Goal: Information Seeking & Learning: Find specific page/section

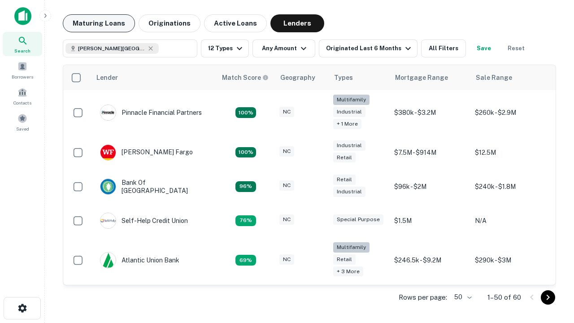
click at [99, 23] on button "Maturing Loans" at bounding box center [99, 23] width 72 height 18
